Goal: Task Accomplishment & Management: Use online tool/utility

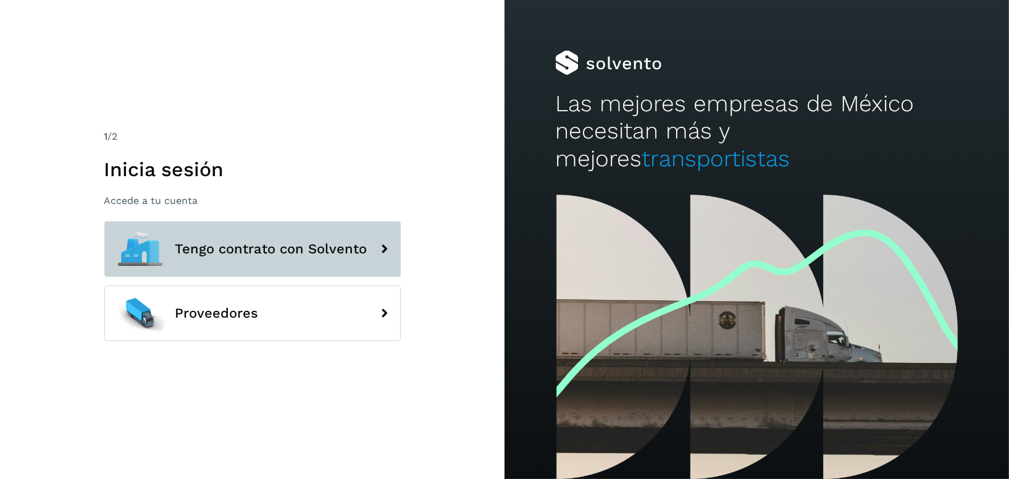
click at [336, 255] on span "Tengo contrato con Solvento" at bounding box center [271, 249] width 192 height 15
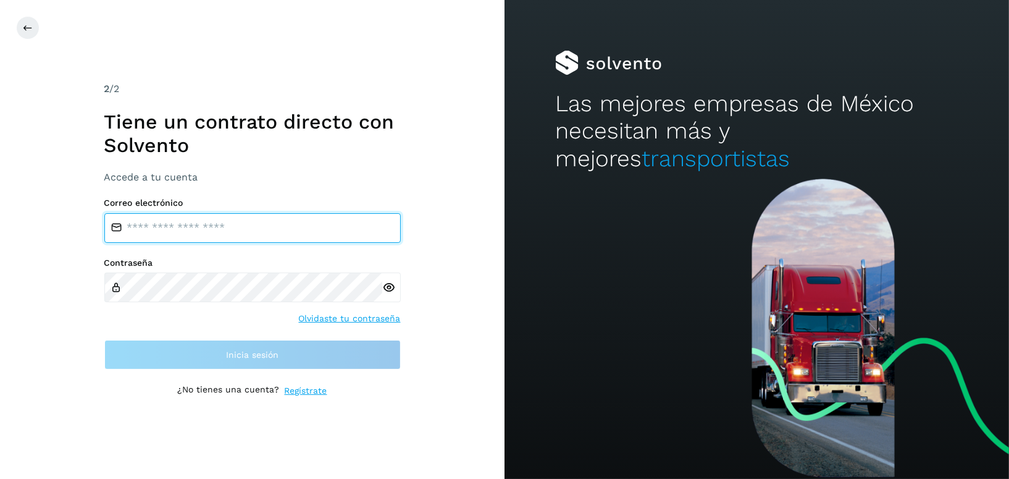
drag, startPoint x: 258, startPoint y: 225, endPoint x: 254, endPoint y: 230, distance: 6.6
click at [258, 225] on input "email" at bounding box center [252, 228] width 297 height 30
type input "**********"
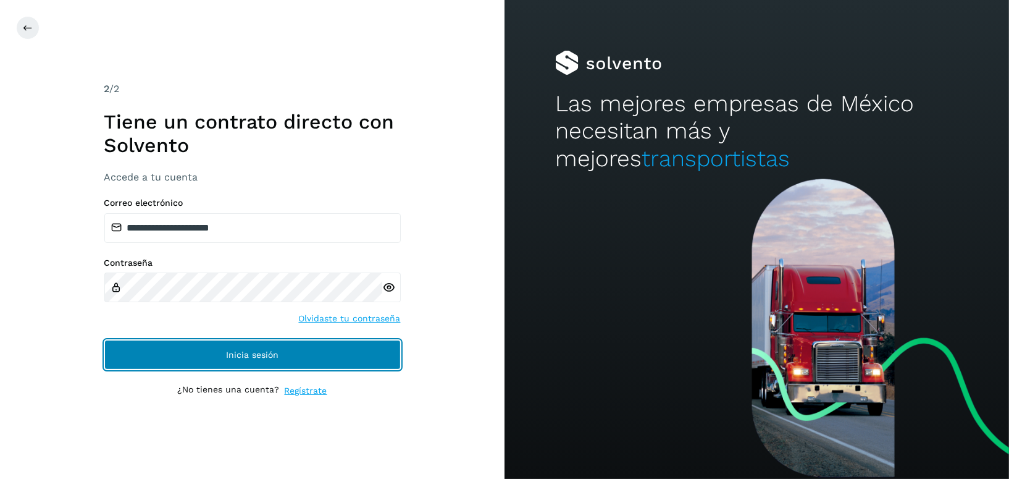
click at [277, 351] on span "Inicia sesión" at bounding box center [252, 354] width 53 height 9
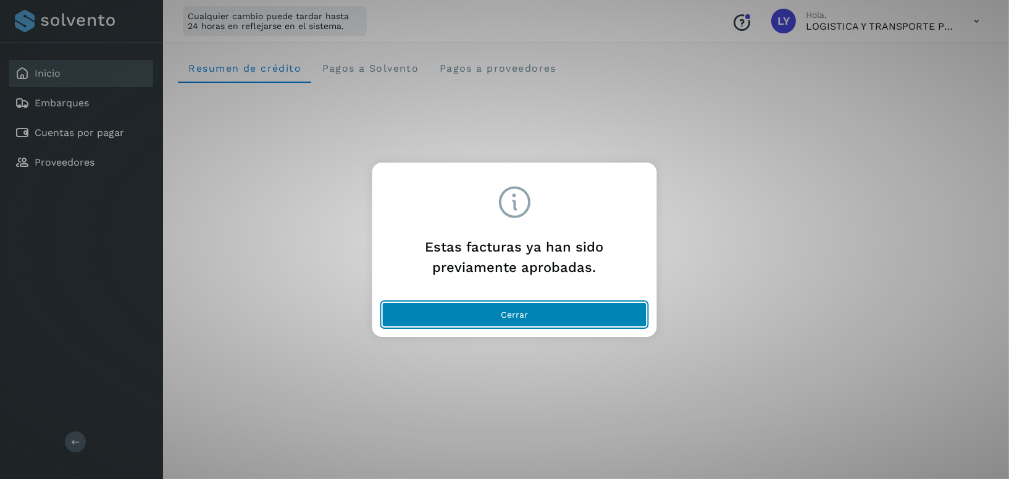
click at [562, 313] on button "Cerrar" at bounding box center [514, 314] width 265 height 25
